Goal: Book appointment/travel/reservation

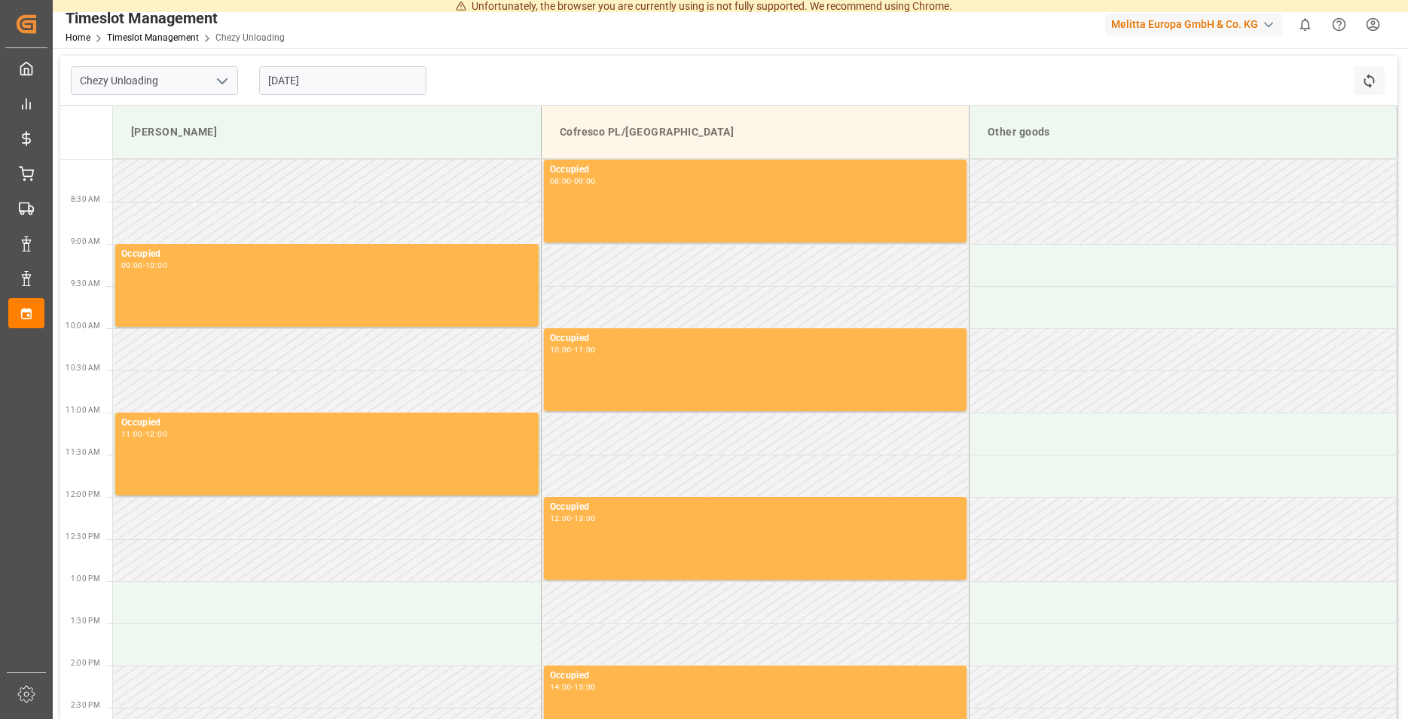
click at [316, 89] on input "[DATE]" at bounding box center [342, 80] width 167 height 29
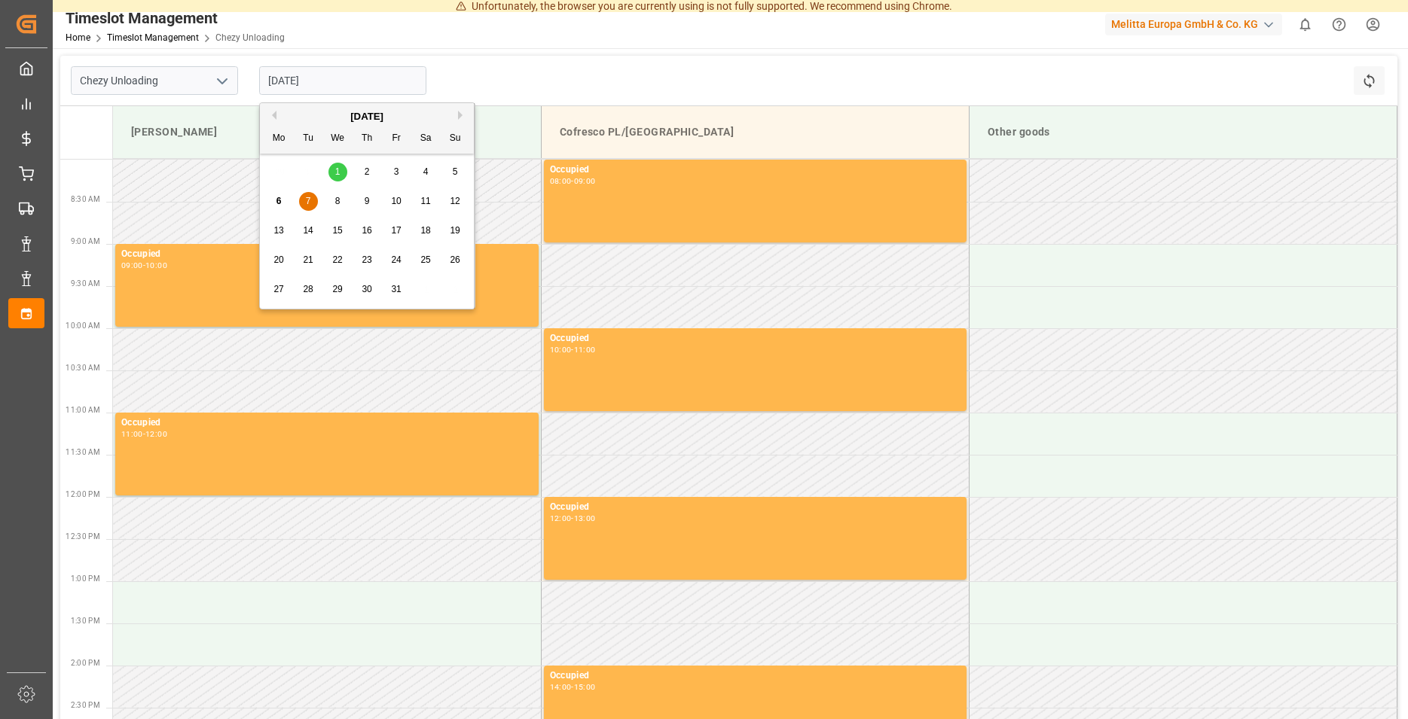
click at [407, 197] on div "6 7 8 9 10 11 12" at bounding box center [367, 201] width 206 height 29
click at [405, 197] on div "10" at bounding box center [396, 202] width 19 height 18
type input "[DATE]"
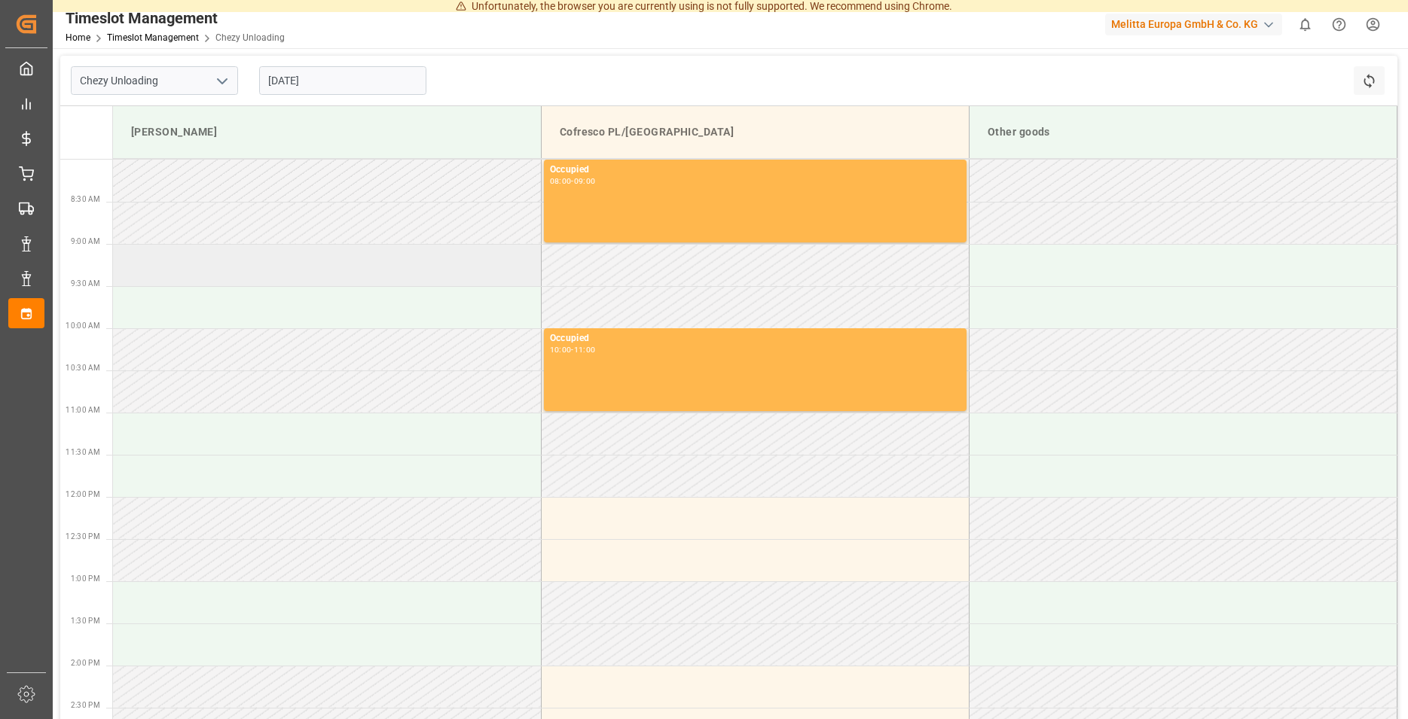
click at [301, 274] on td at bounding box center [327, 265] width 428 height 42
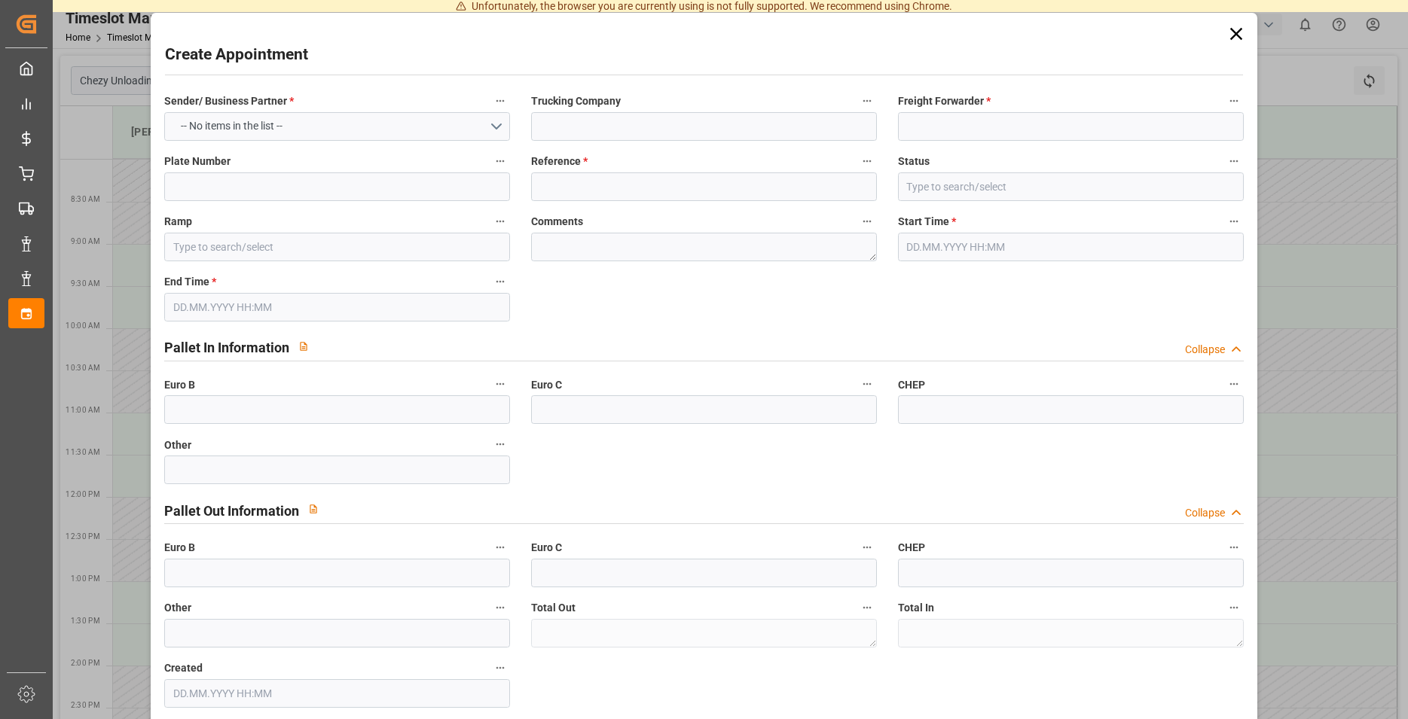
type input "[PERSON_NAME]"
type input "0"
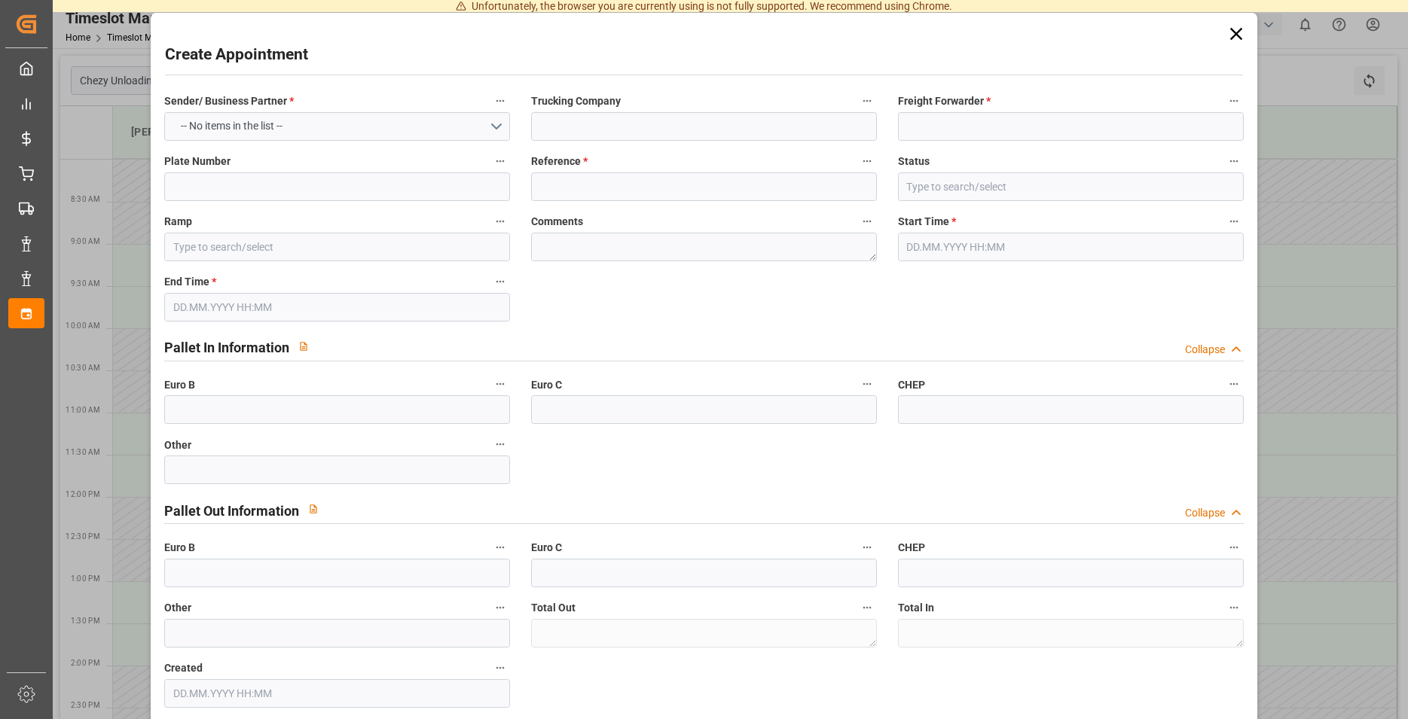
type input "0"
type input "[DATE] 09:00"
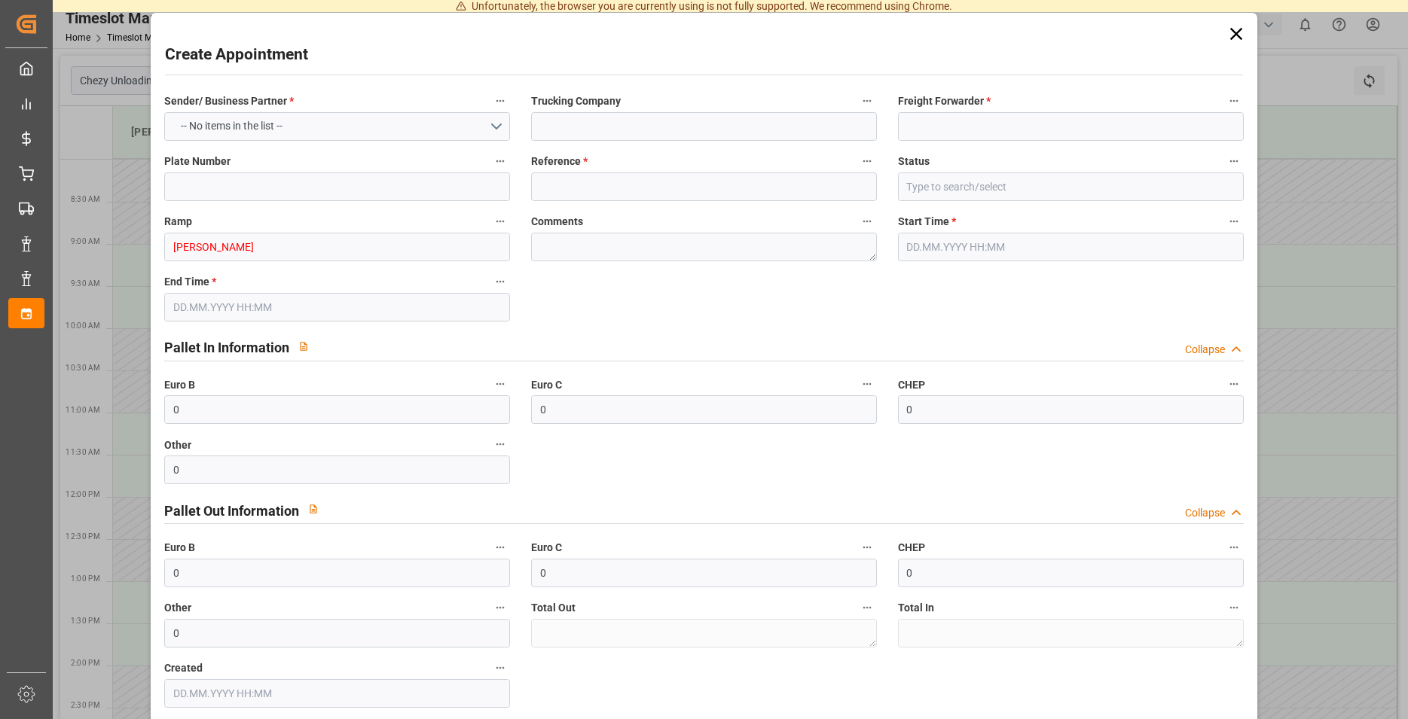
type input "[DATE] 10:00"
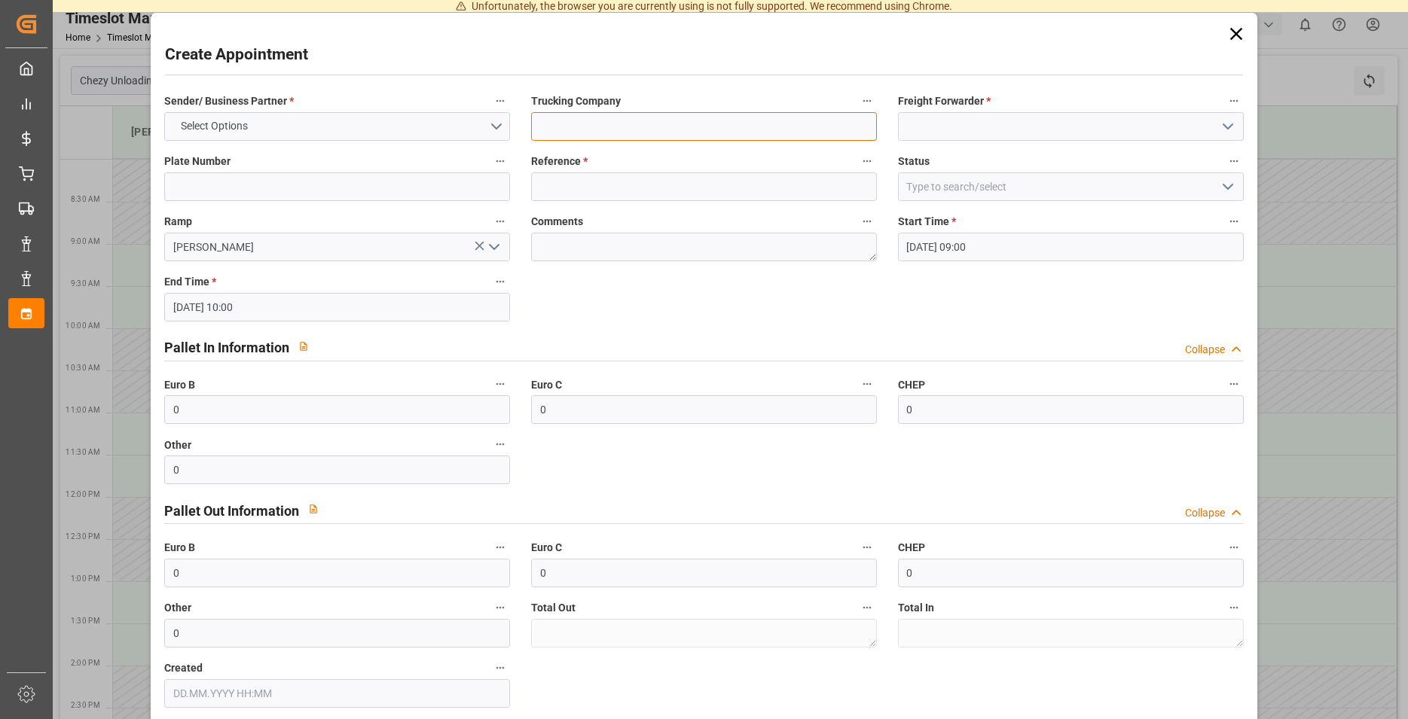
click at [649, 121] on input at bounding box center [704, 126] width 346 height 29
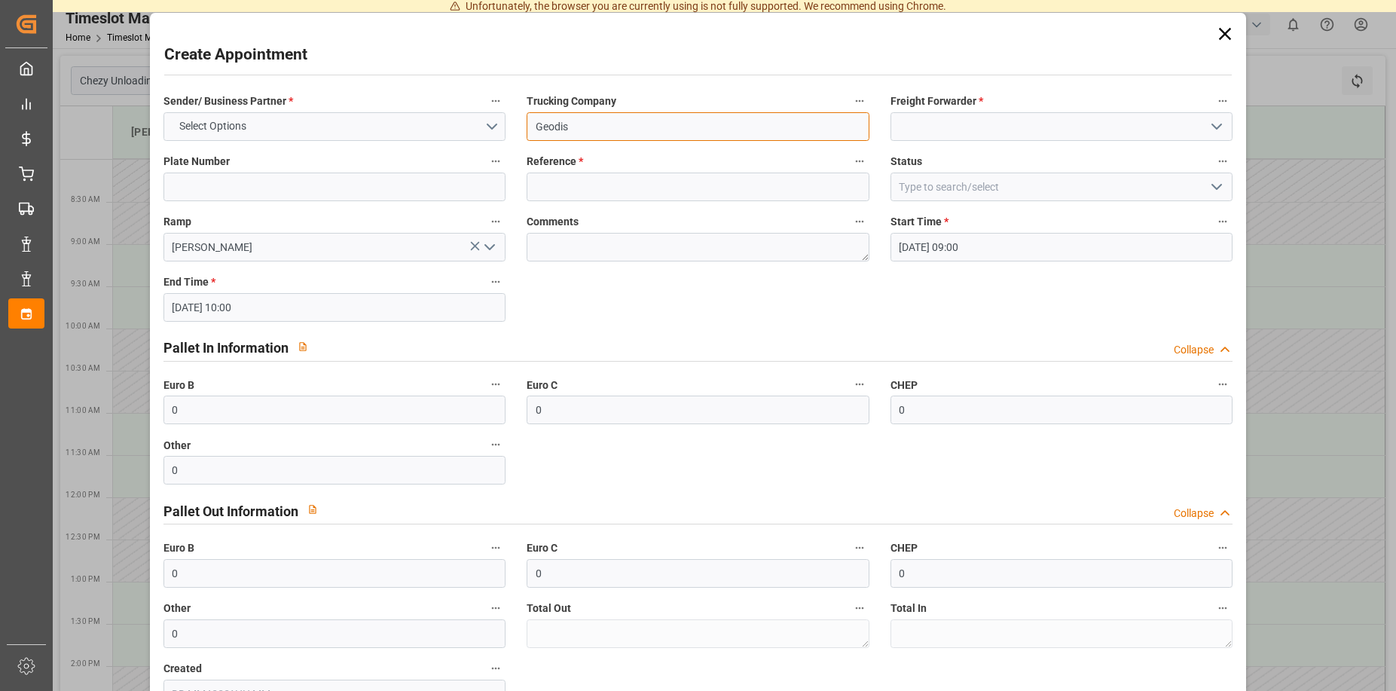
type input "Geodis"
click at [919, 141] on div "Freight Forwarder *" at bounding box center [1062, 116] width 364 height 60
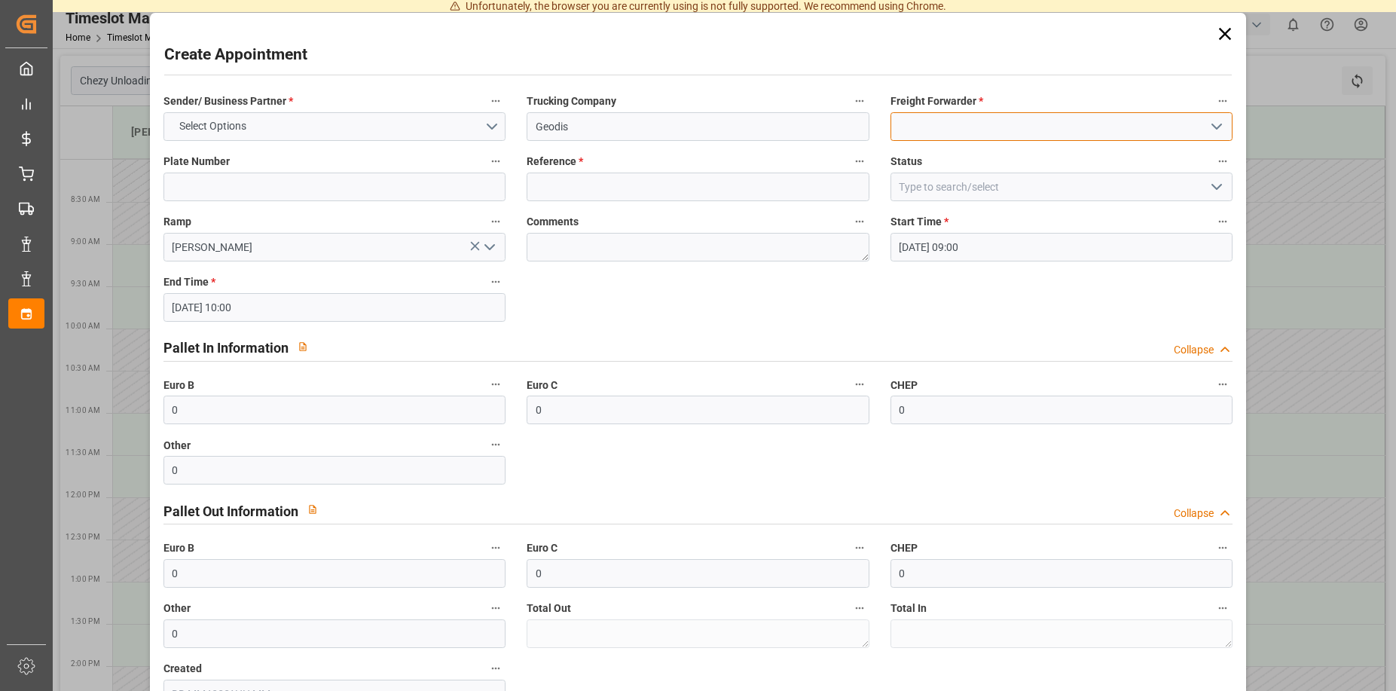
click at [916, 129] on input at bounding box center [1061, 126] width 343 height 29
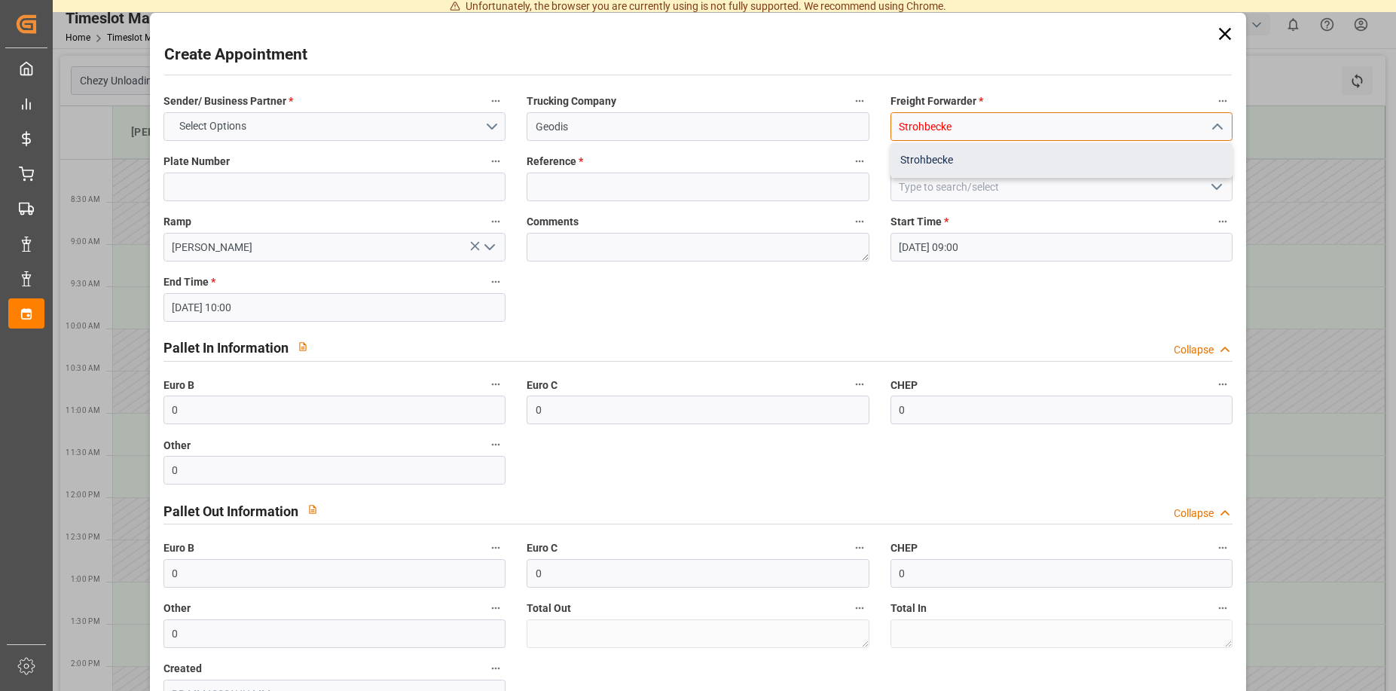
click at [965, 163] on div "Strohbecke" at bounding box center [1061, 160] width 341 height 34
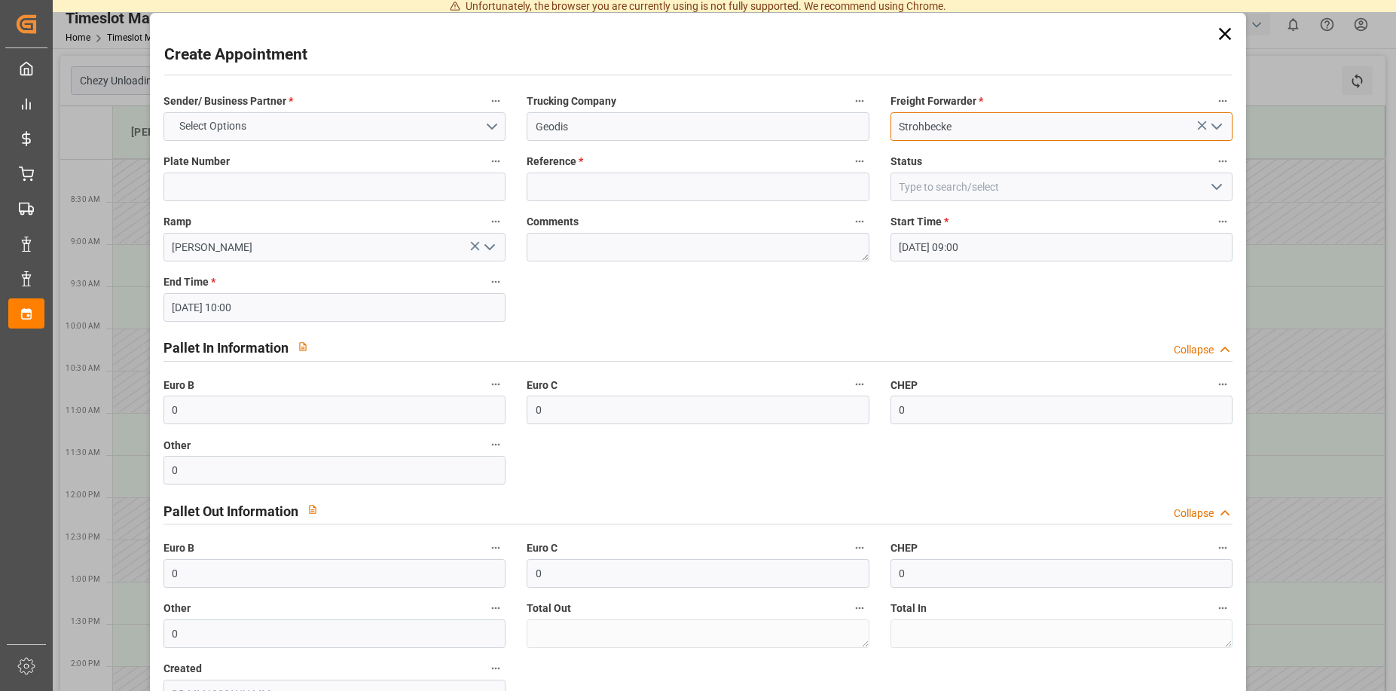
type input "Strohbecke"
click at [337, 187] on input at bounding box center [334, 186] width 343 height 29
click at [650, 189] on input at bounding box center [697, 186] width 343 height 29
click at [714, 185] on input "92564" at bounding box center [697, 186] width 343 height 29
type input "92564754+ 92564755"
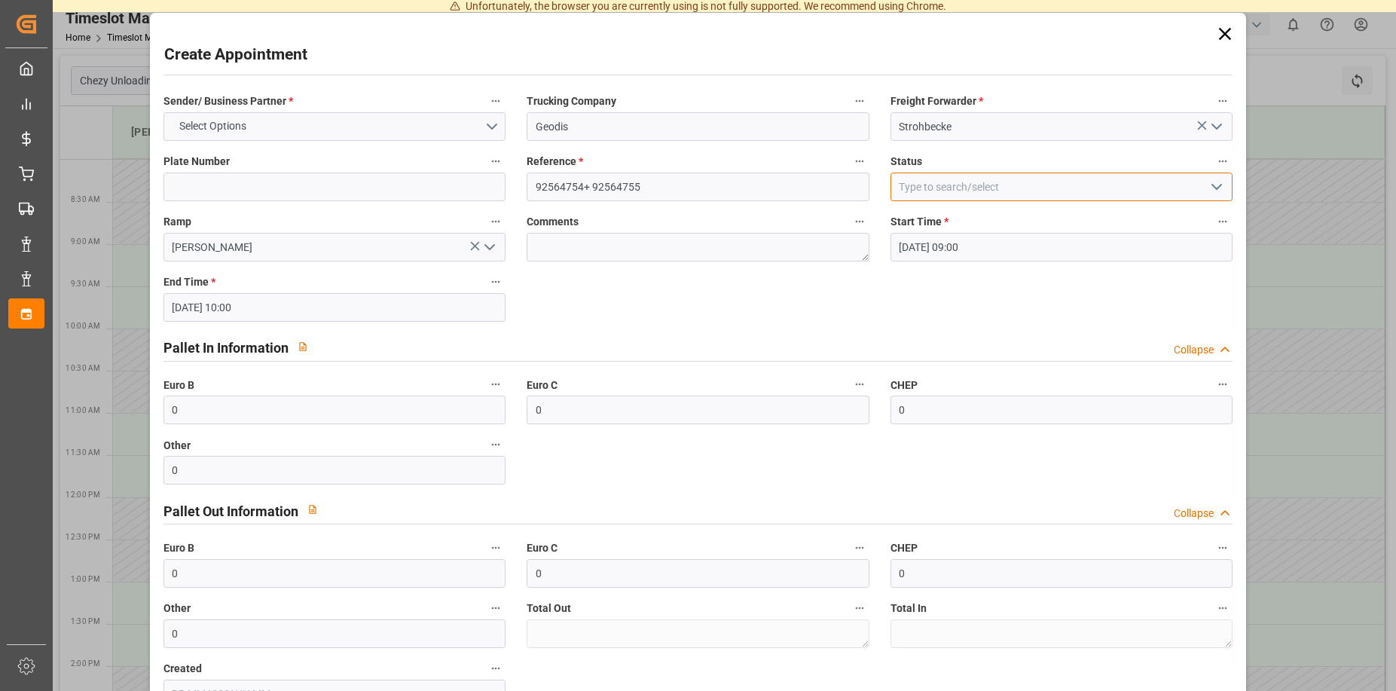
click at [938, 195] on input at bounding box center [1061, 186] width 343 height 29
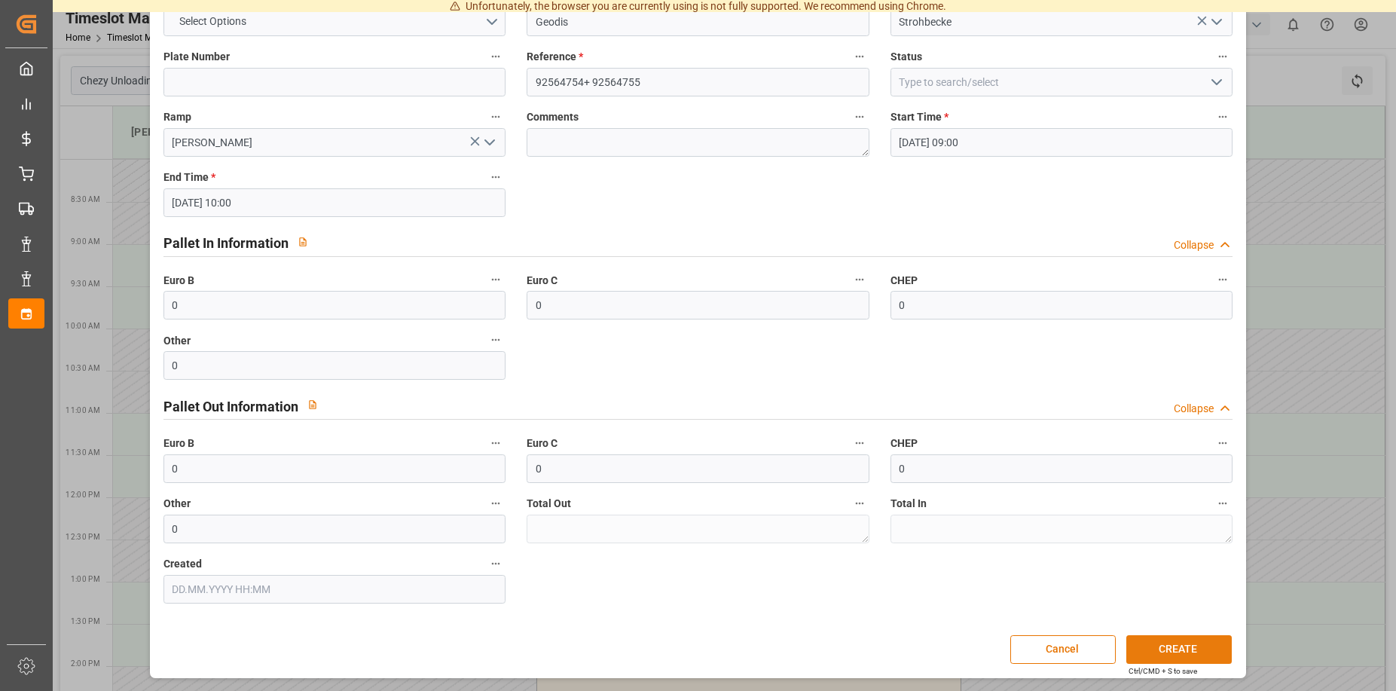
click at [1160, 636] on button "CREATE" at bounding box center [1178, 649] width 105 height 29
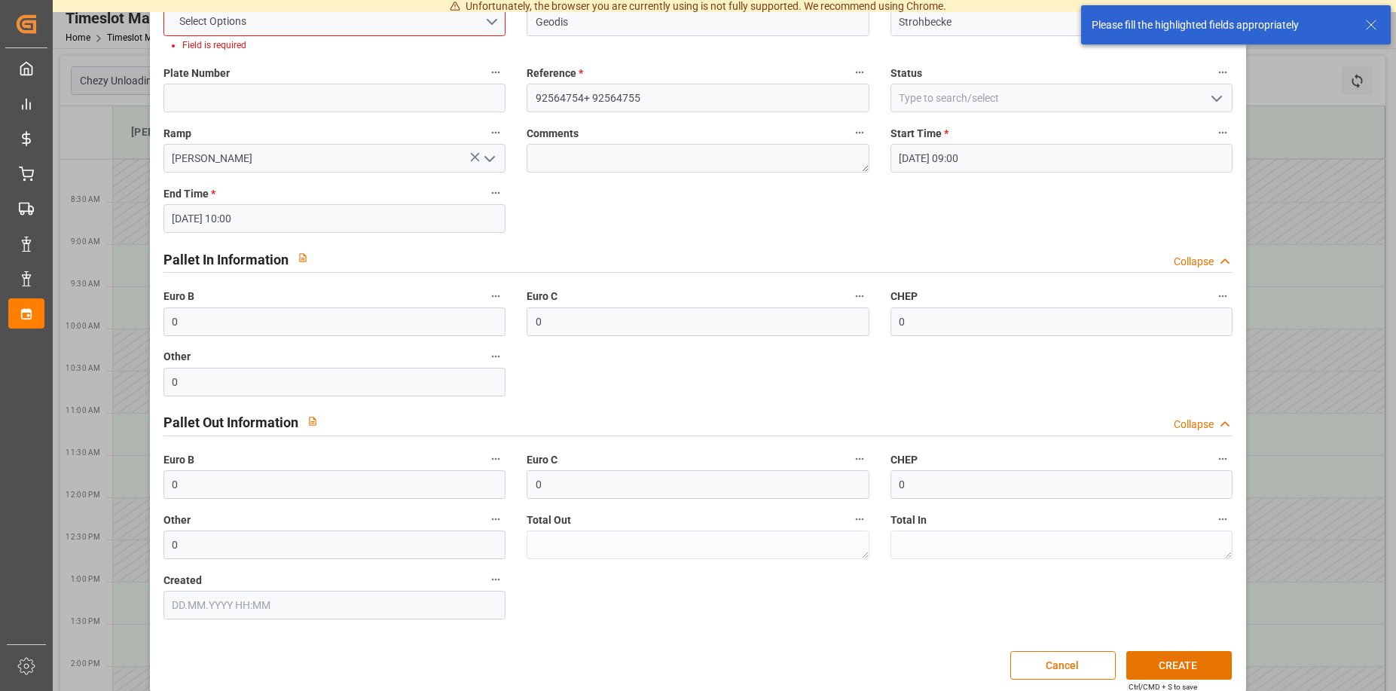
scroll to position [0, 0]
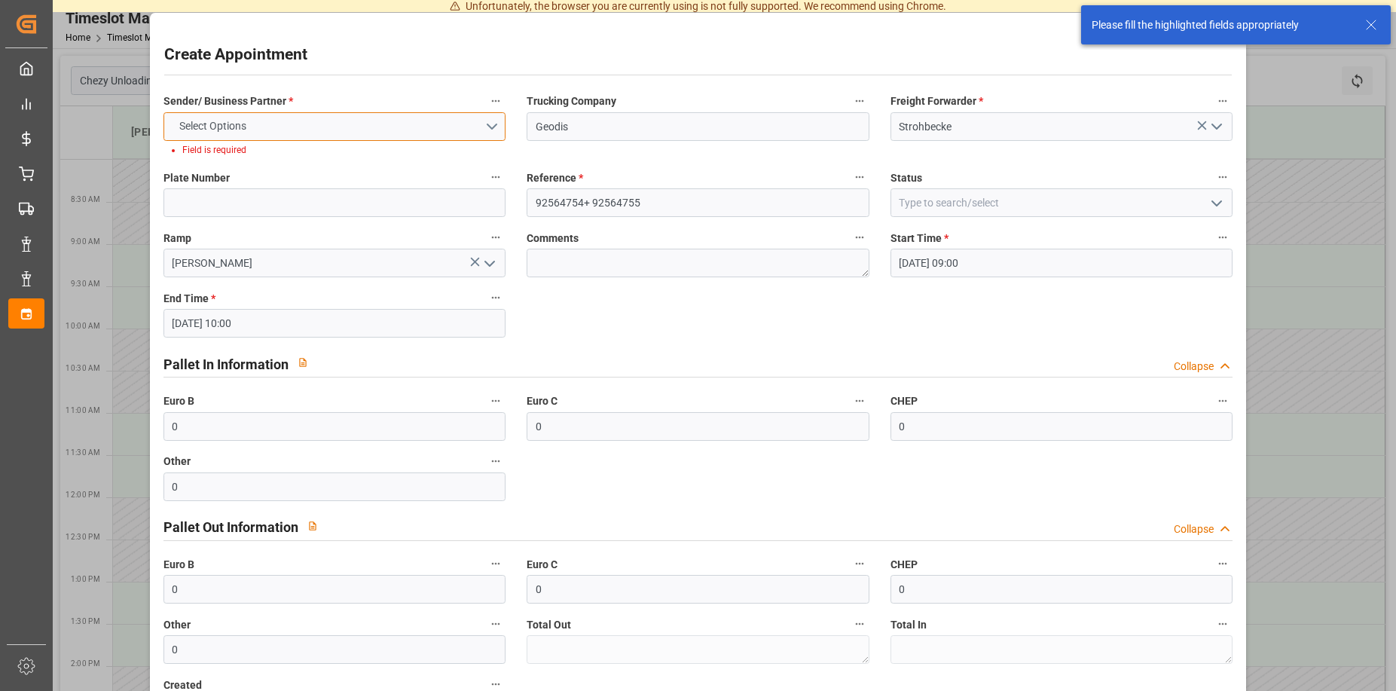
click at [340, 117] on button "Select Options" at bounding box center [334, 126] width 343 height 29
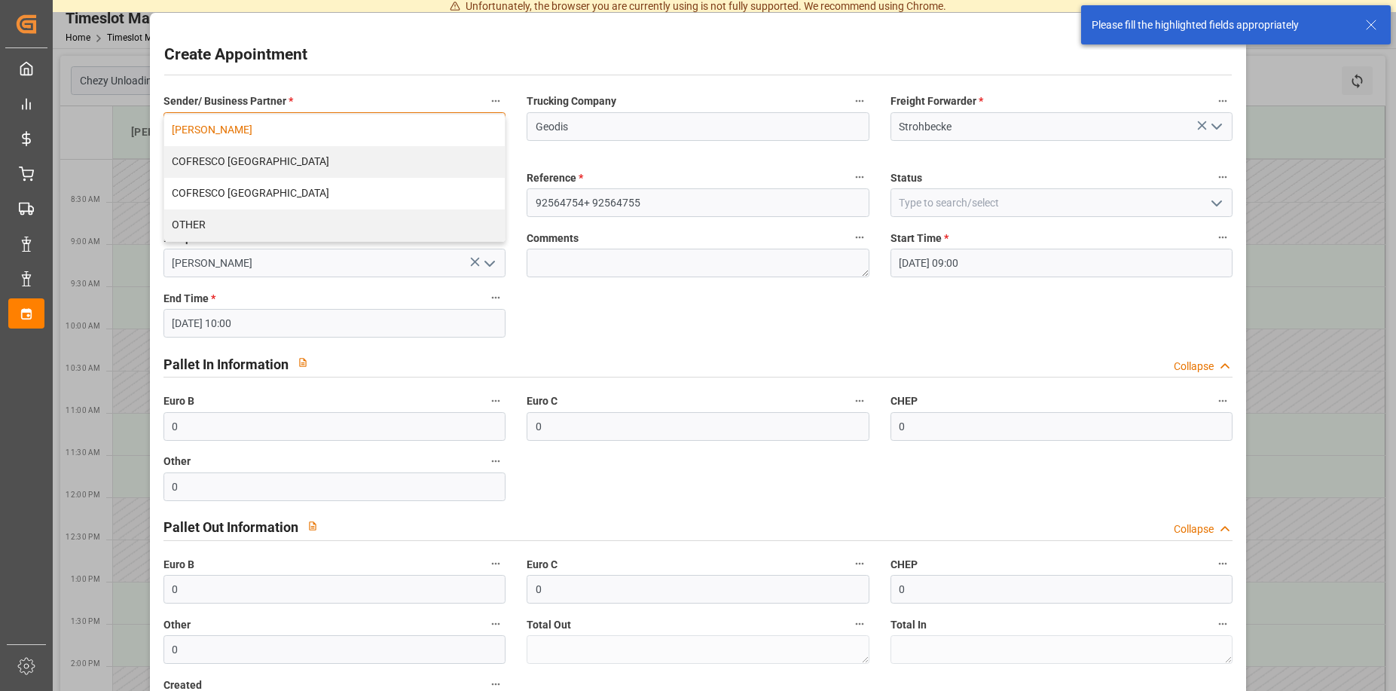
click at [245, 142] on div "[PERSON_NAME]" at bounding box center [334, 130] width 341 height 32
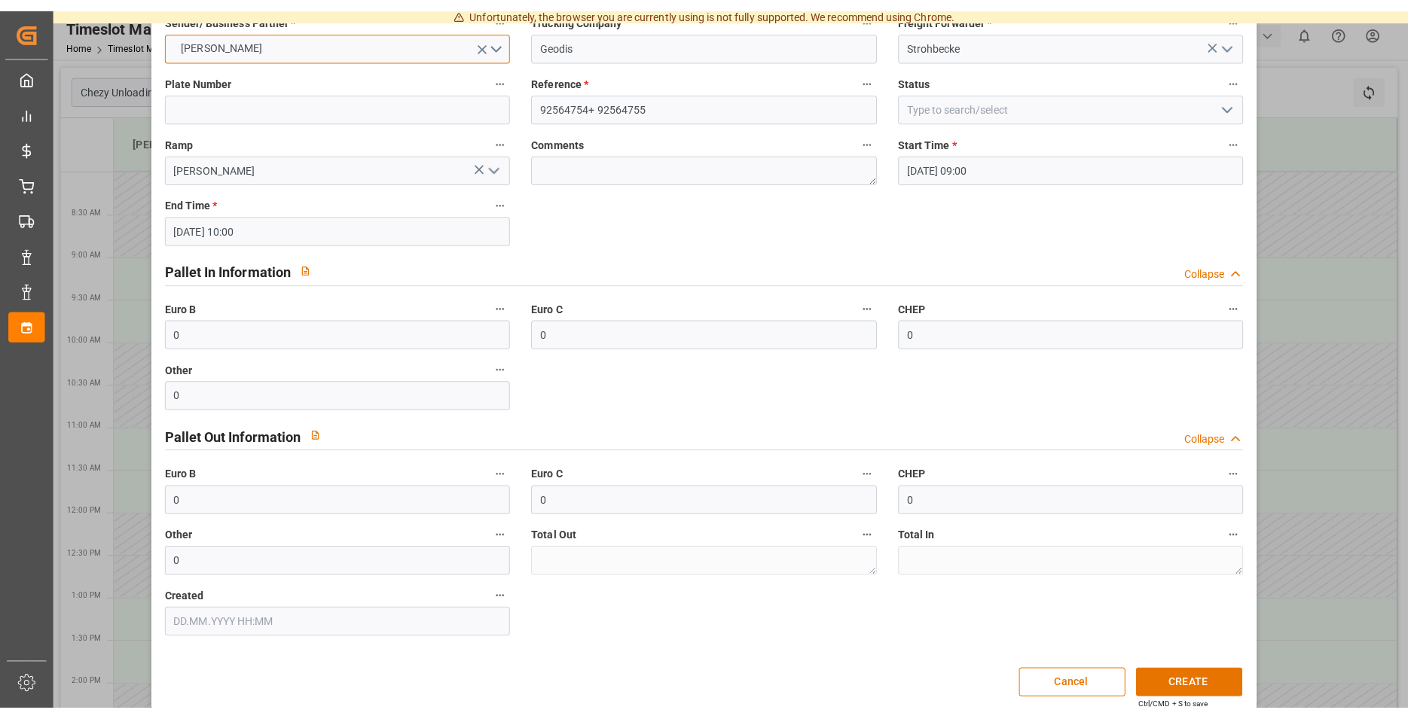
scroll to position [105, 0]
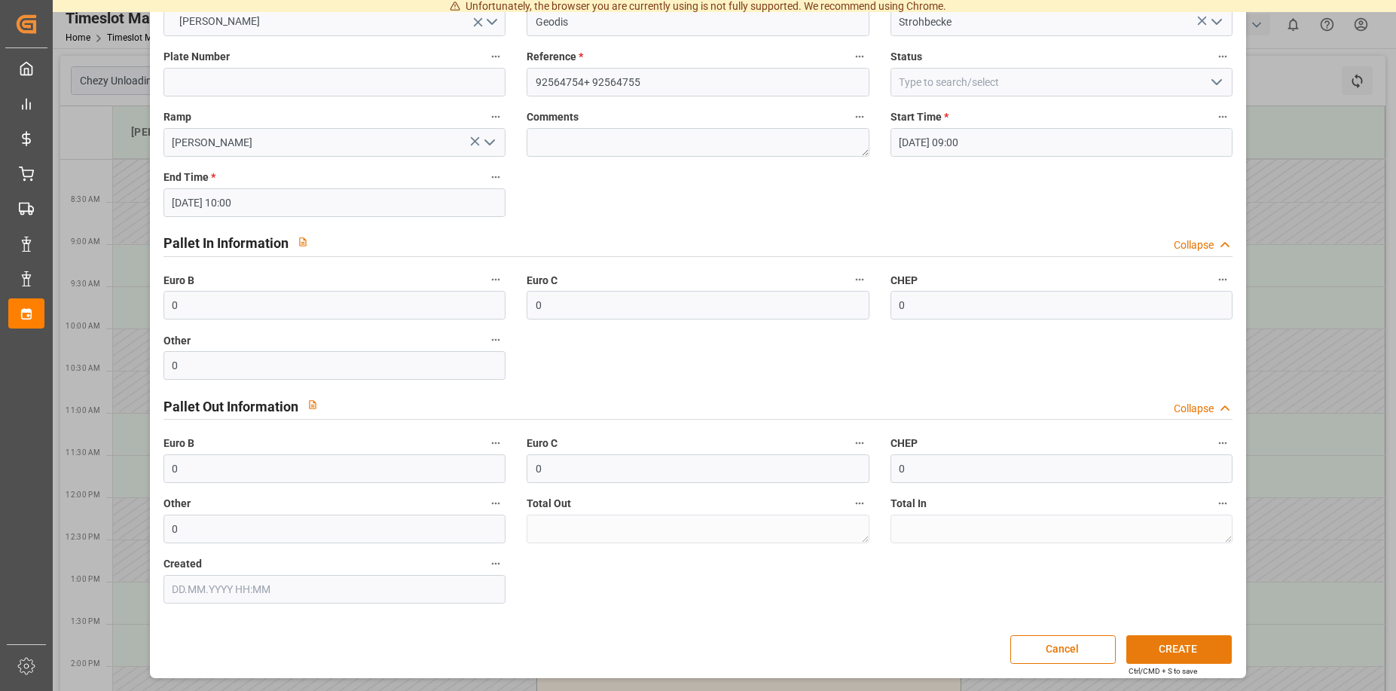
click at [1171, 640] on button "CREATE" at bounding box center [1178, 649] width 105 height 29
